Goal: Task Accomplishment & Management: Use online tool/utility

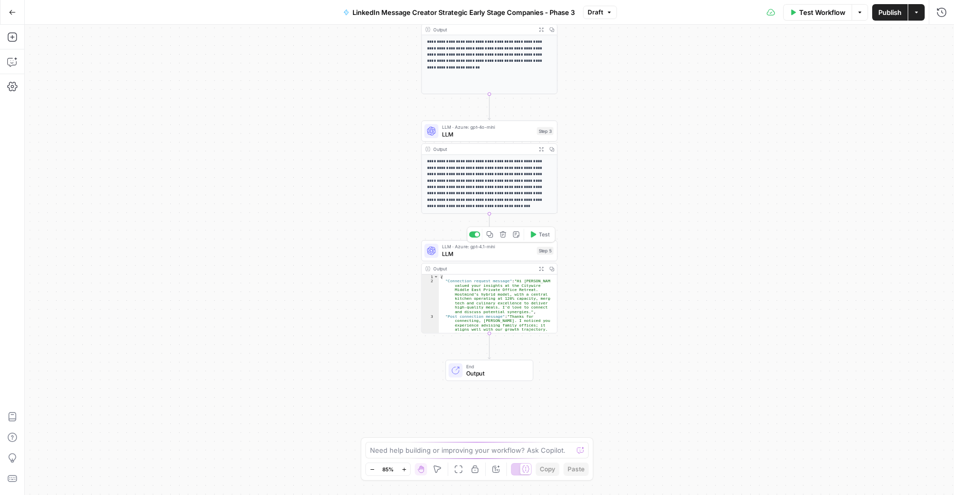
click at [498, 259] on div "LLM · Azure: gpt-4.1-mini LLM Step 5 Copy step Delete step Add Note Test" at bounding box center [489, 250] width 136 height 21
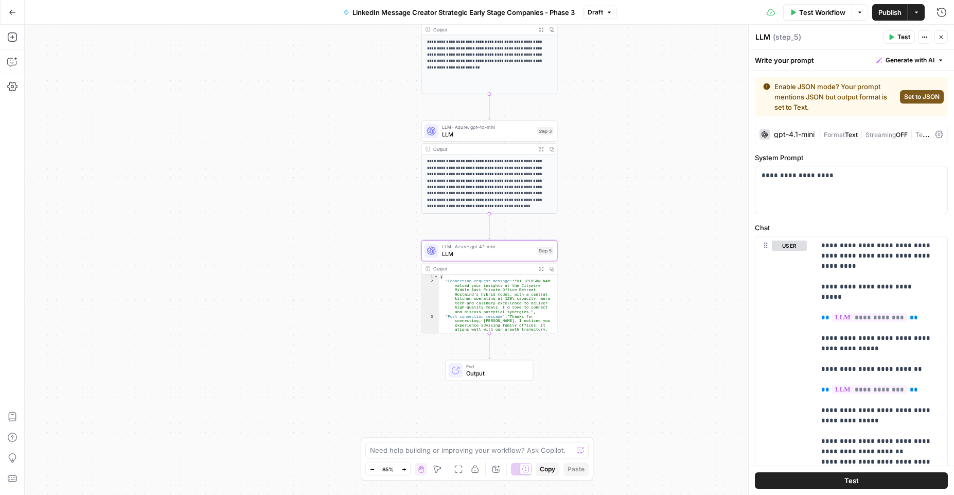
click at [939, 39] on icon "button" at bounding box center [941, 37] width 6 height 6
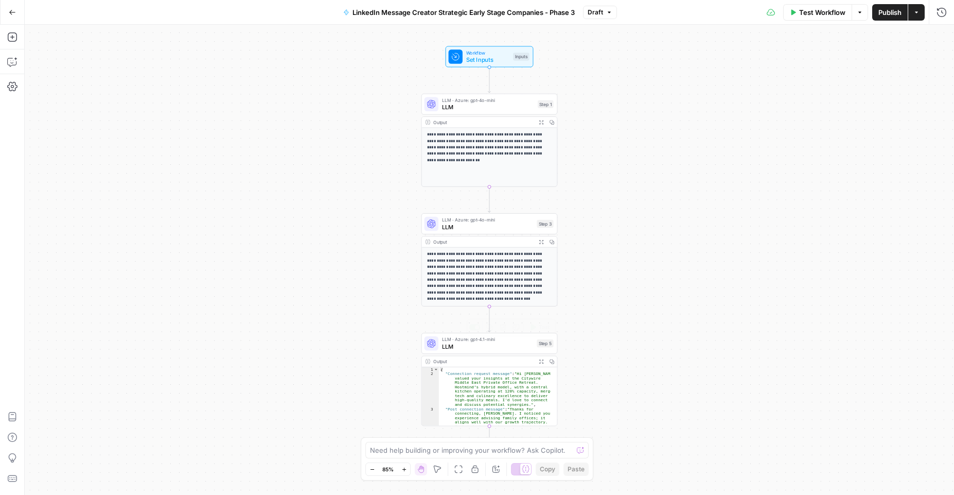
click at [498, 338] on span "LLM · Azure: gpt-4.1-mini" at bounding box center [488, 339] width 92 height 7
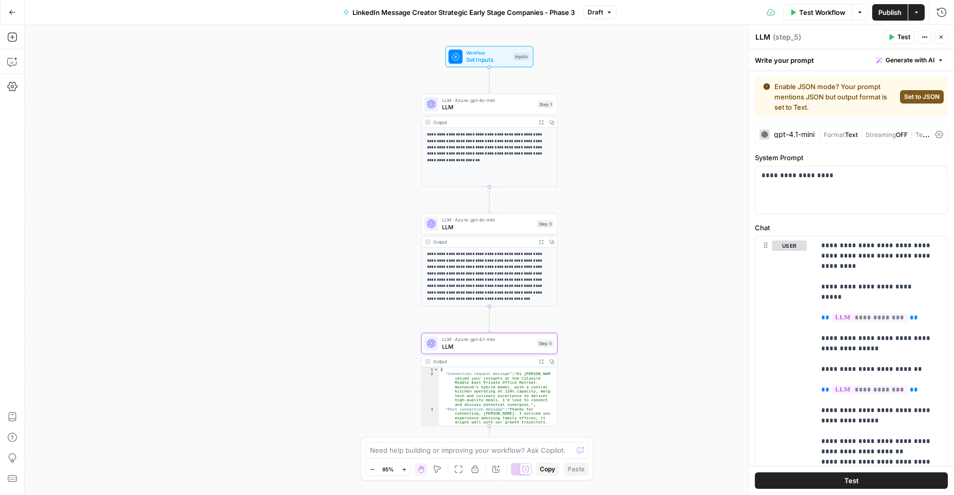
click at [939, 38] on icon "button" at bounding box center [941, 37] width 6 height 6
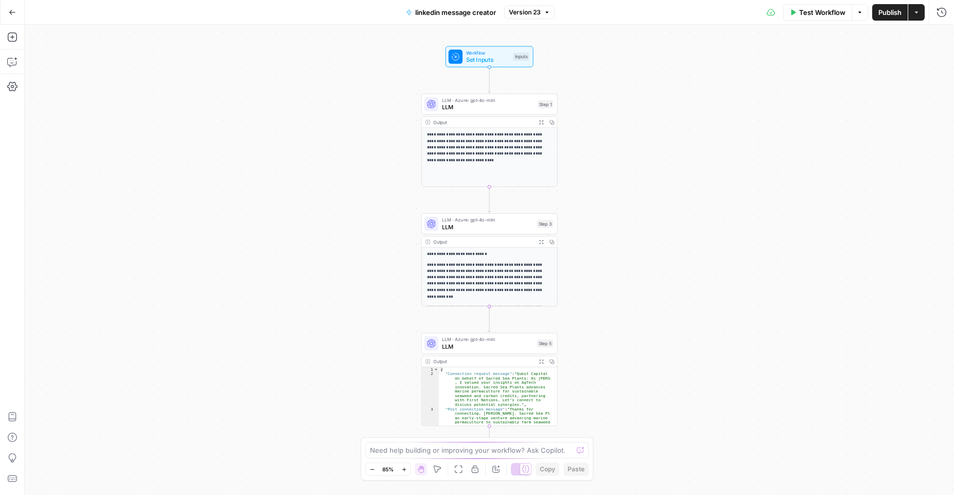
scroll to position [32, 0]
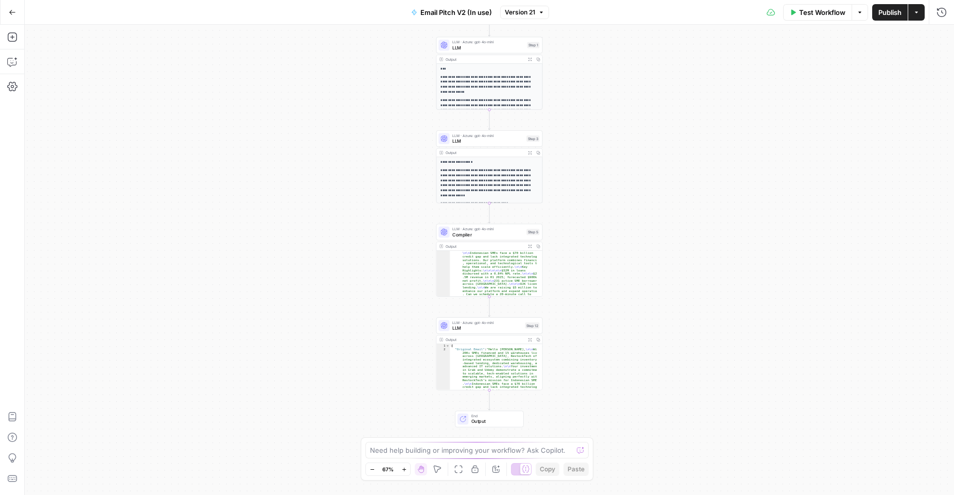
scroll to position [56, 0]
